Goal: Check status

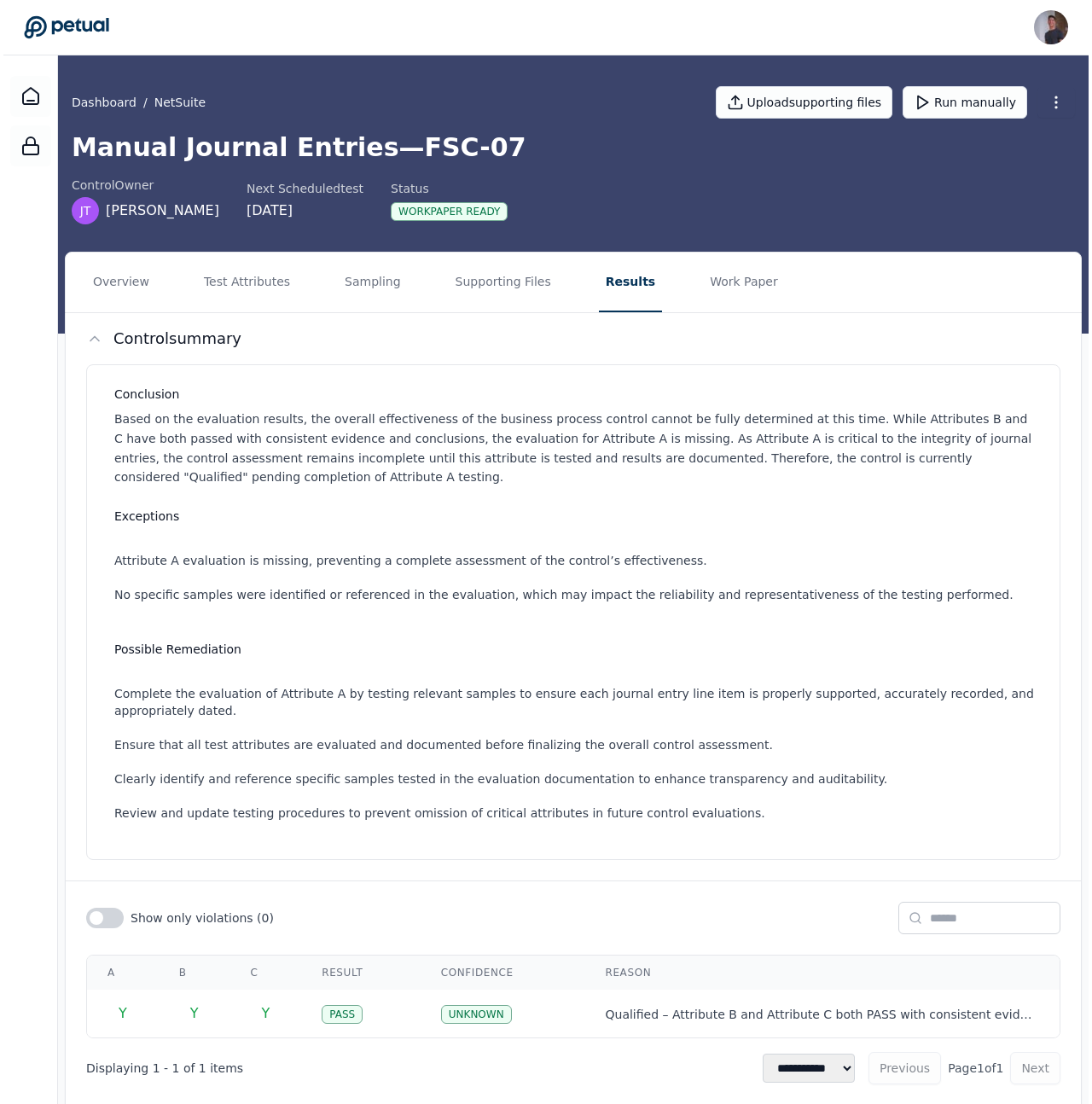
scroll to position [36, 0]
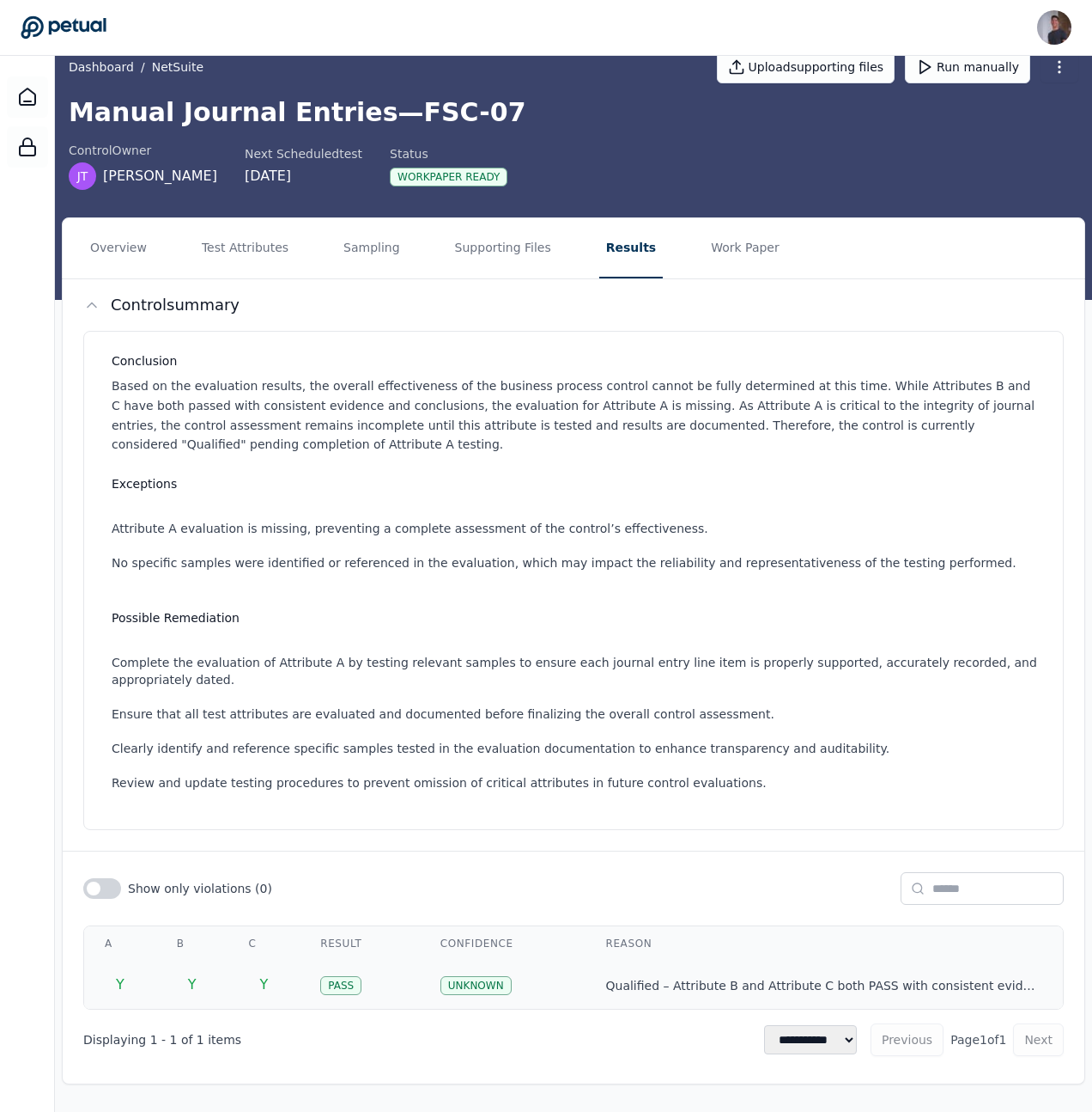
click at [362, 991] on div "Pass" at bounding box center [341, 985] width 41 height 19
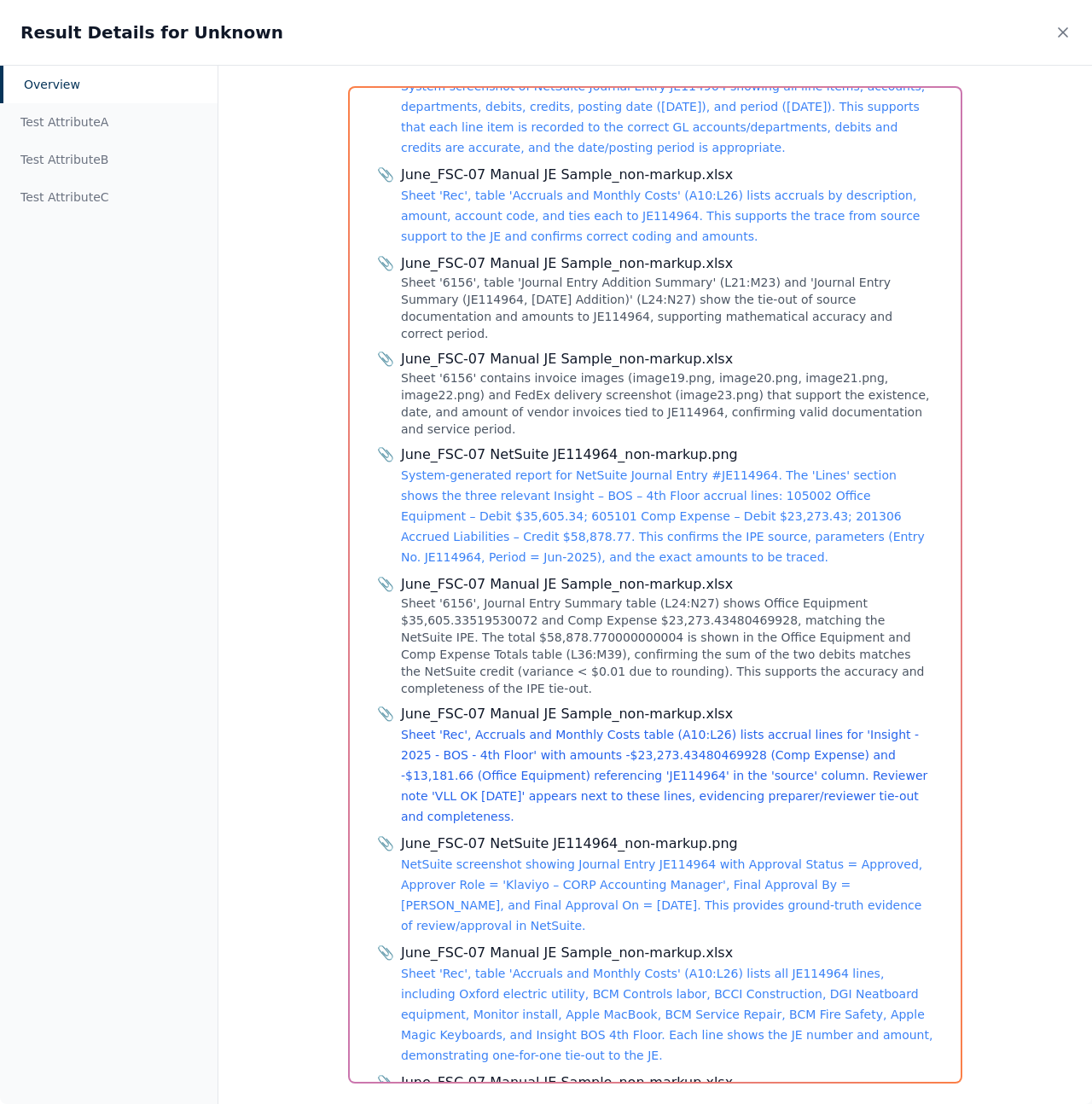
scroll to position [936, 0]
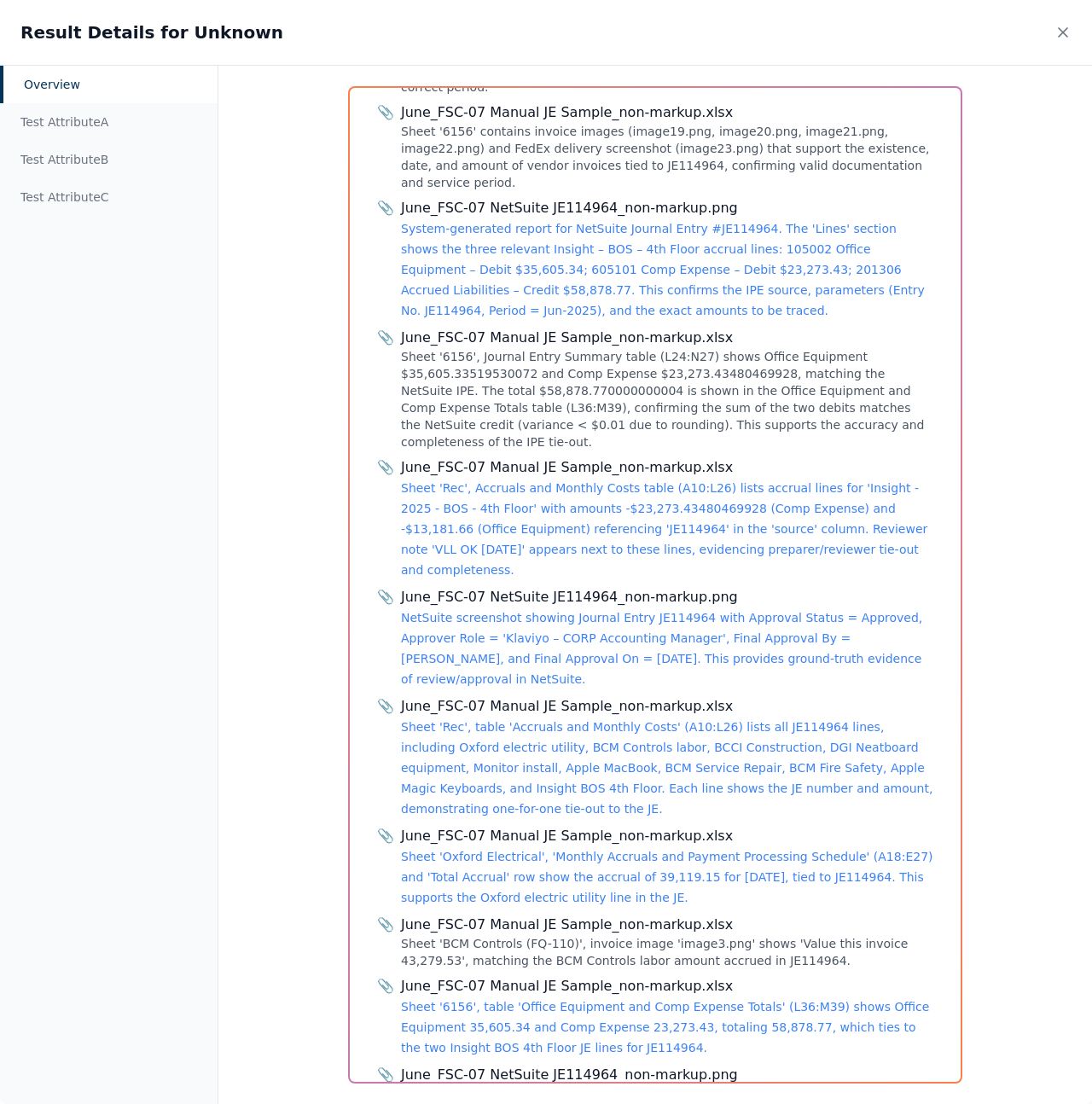
click at [559, 696] on div "June_FSC-07 Manual JE Sample_non-markup.xlsx Sheet 'Rec', table 'Accruals and M…" at bounding box center [667, 757] width 533 height 122
click at [562, 720] on link "Sheet 'Rec', table 'Accruals and Monthly Costs' (A10:L26) lists all JE114964 li…" at bounding box center [666, 767] width 532 height 96
click at [636, 481] on link "Sheet 'Rec', Accruals and Monthly Costs table (A10:L26) lists accrual lines for…" at bounding box center [663, 529] width 526 height 96
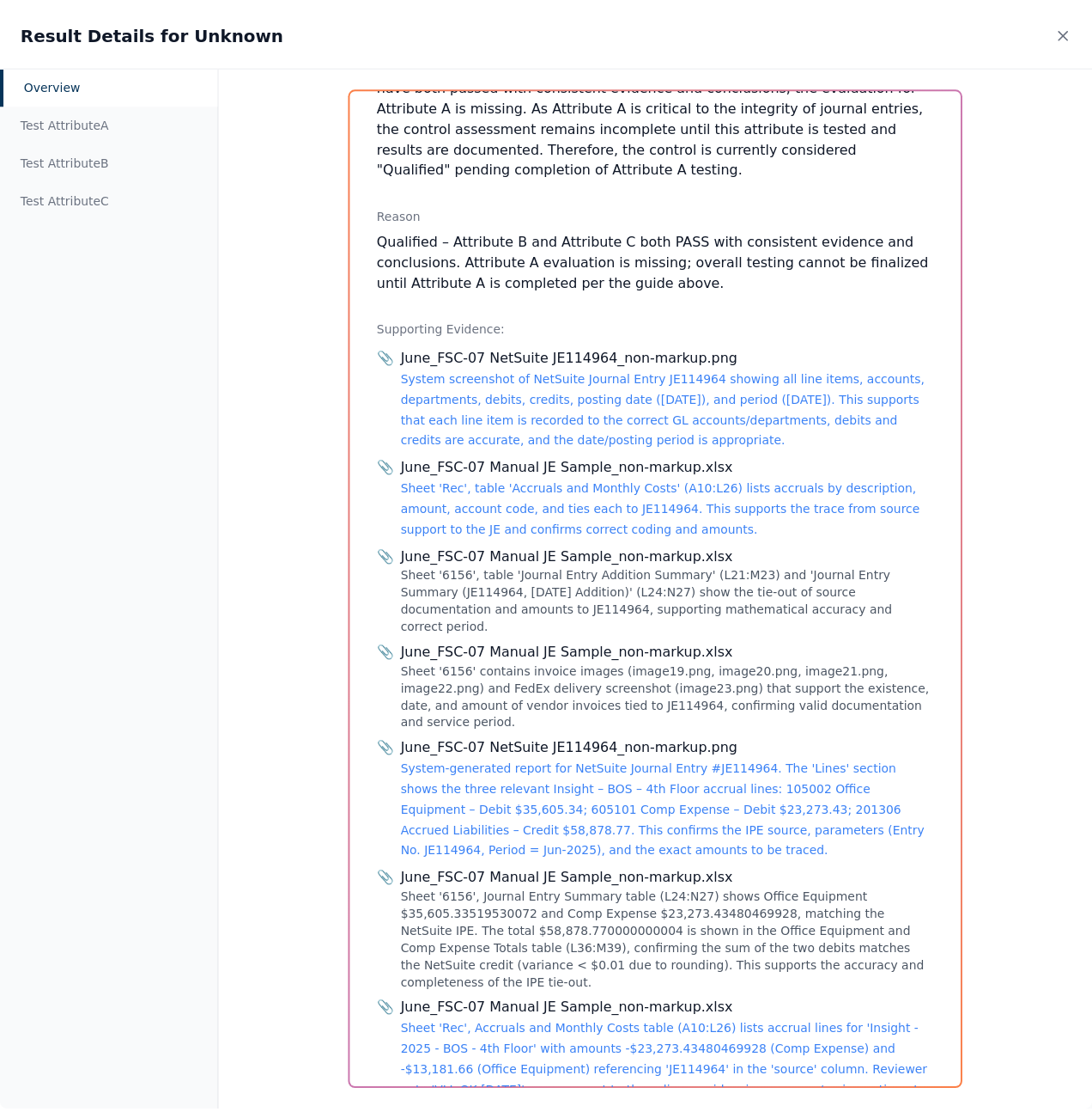
scroll to position [341, 0]
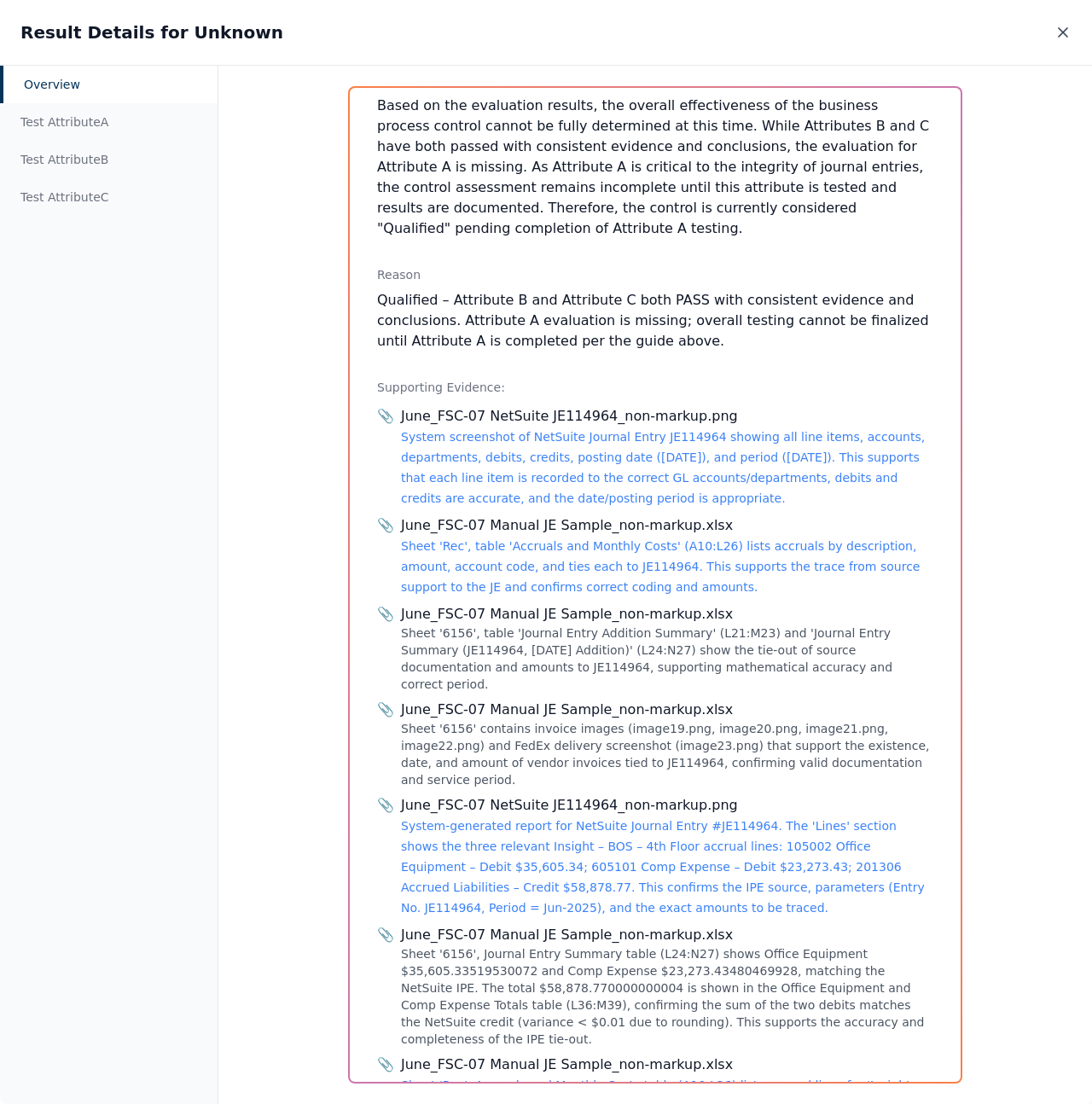
click at [1058, 36] on icon at bounding box center [1062, 32] width 17 height 17
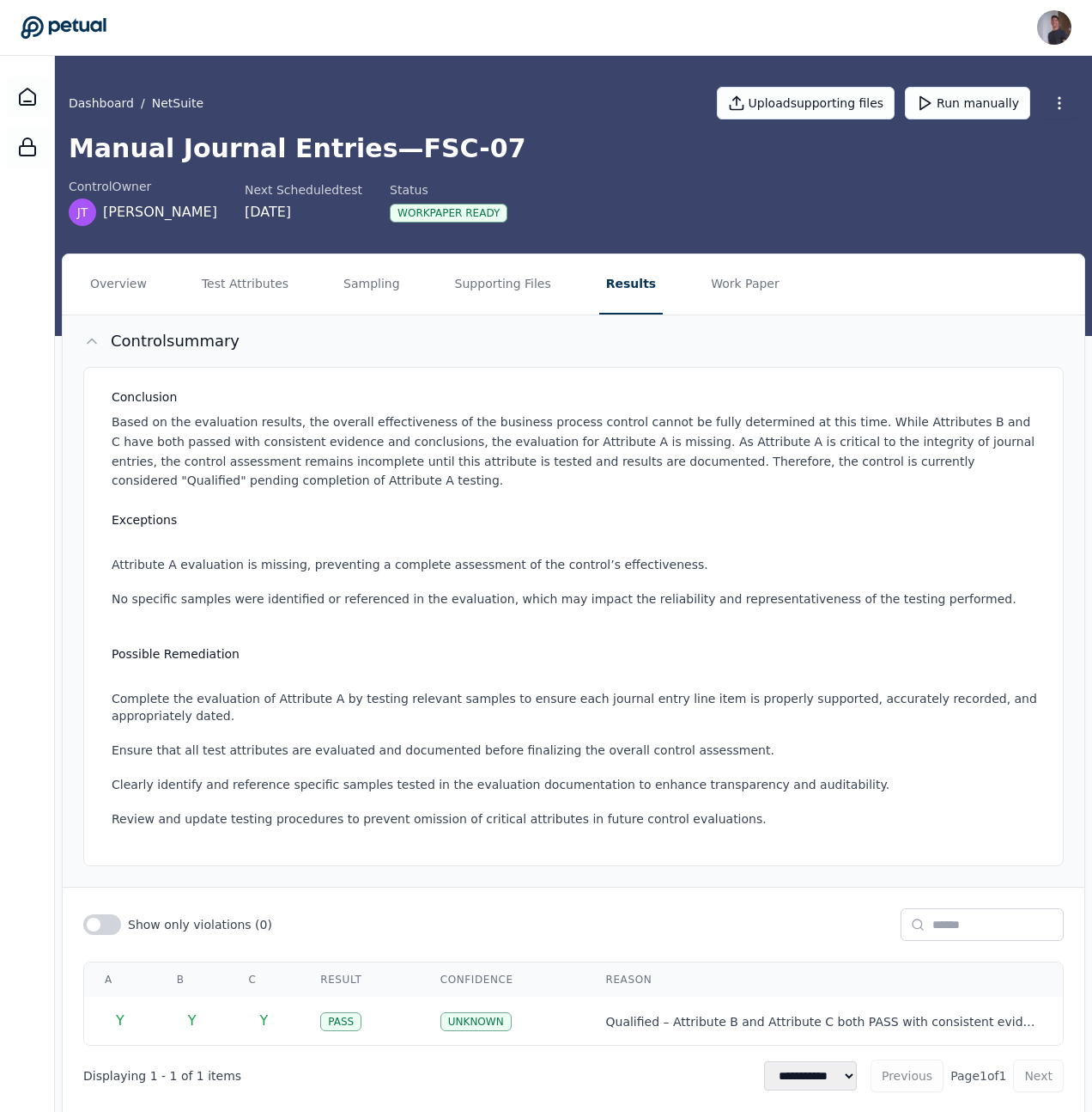
click at [602, 527] on h3 "Exceptions" at bounding box center [577, 520] width 931 height 17
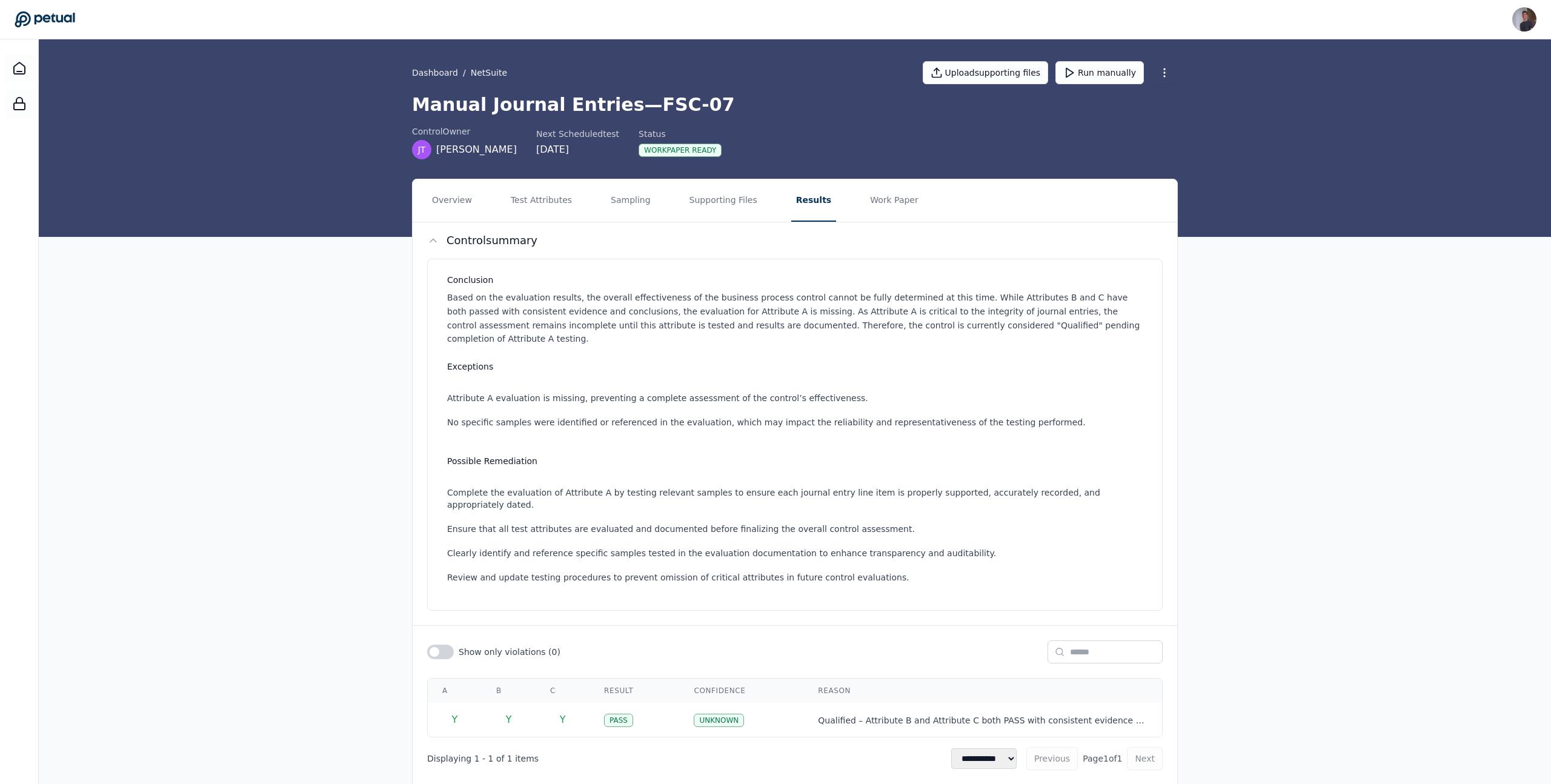
click at [250, 338] on div "**********" at bounding box center [795, 484] width 1512 height 611
click at [11, 61] on div at bounding box center [19, 69] width 29 height 29
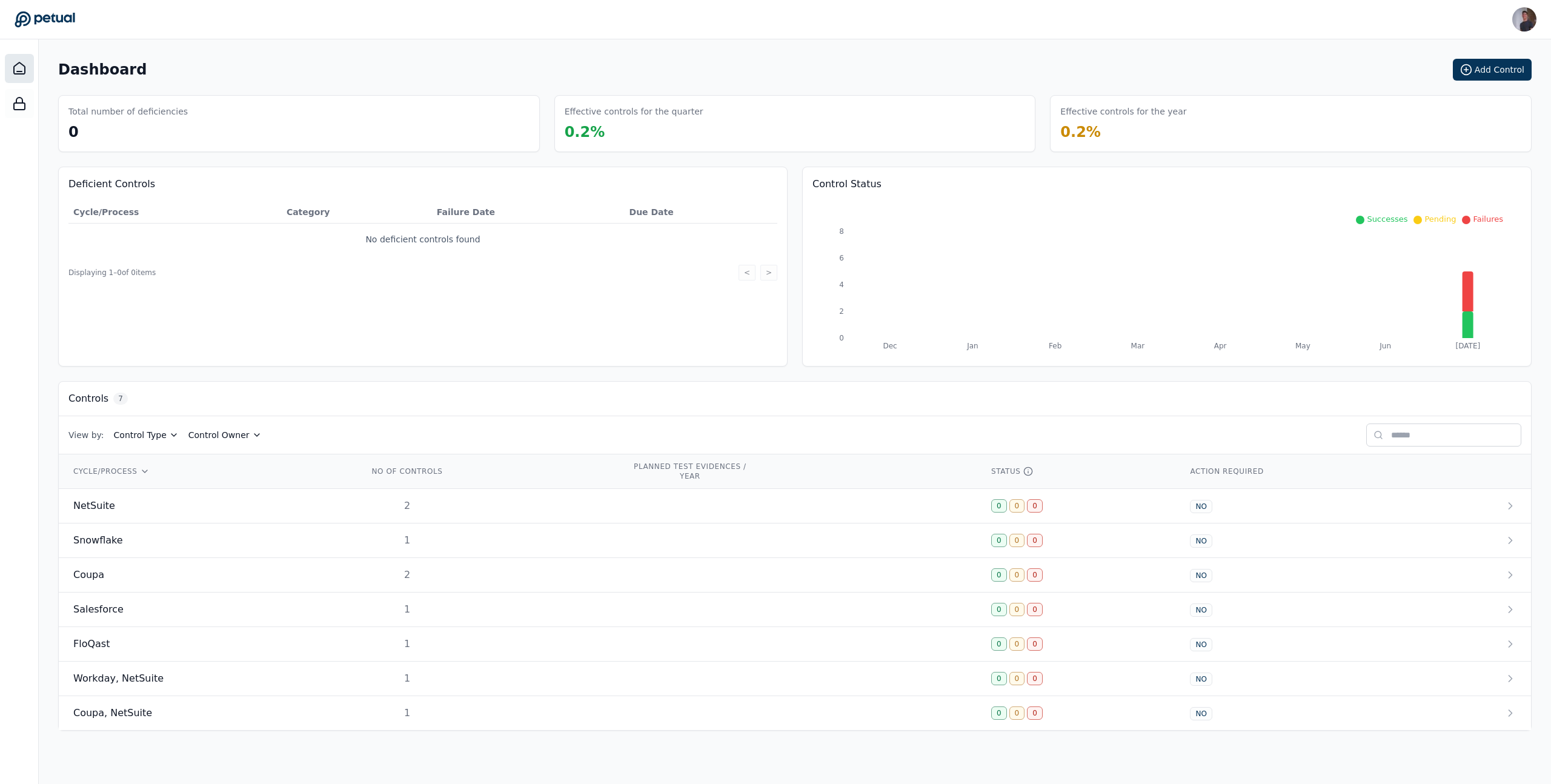
click at [766, 425] on div "View by: Control Type Control Owner" at bounding box center [795, 435] width 1472 height 38
click at [770, 354] on icon "Dec Jan Feb Mar Apr May Jun [DATE] 0 2 4 6 8" at bounding box center [1167, 278] width 709 height 155
